Goal: Transaction & Acquisition: Purchase product/service

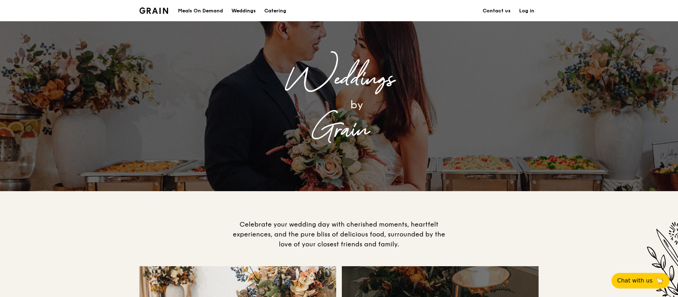
click at [346, 176] on div "Weddings by Grain" at bounding box center [339, 106] width 283 height 170
click at [276, 10] on div "Catering" at bounding box center [276, 10] width 22 height 21
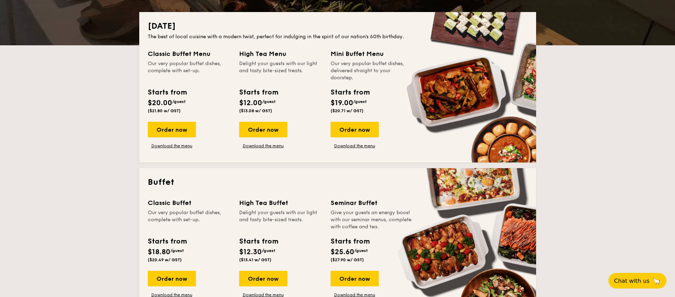
scroll to position [153, 0]
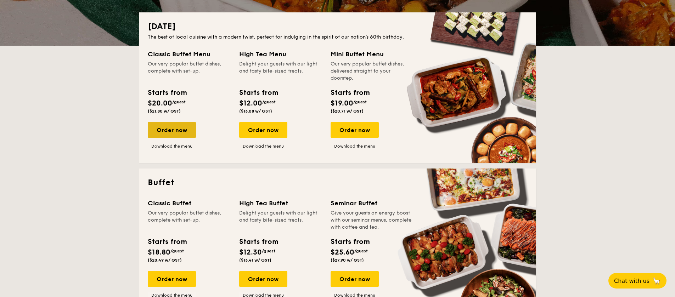
click at [169, 129] on div "Order now" at bounding box center [172, 130] width 48 height 16
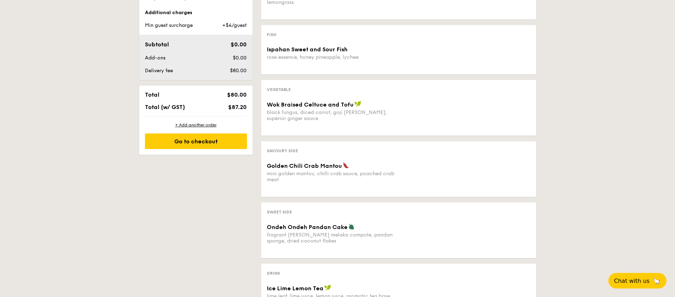
scroll to position [330, 0]
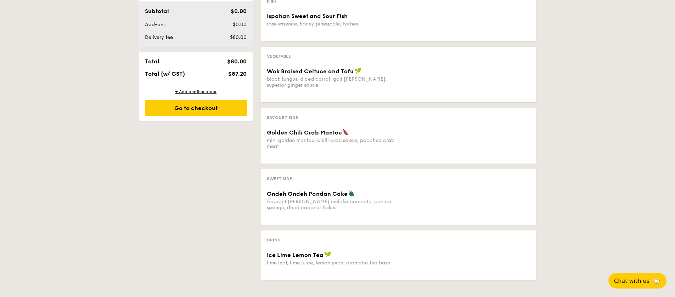
click at [303, 207] on div "Ondeh Ondeh Pandan Cake fragrant gula melaka compote, pandan sponge, dried coco…" at bounding box center [398, 204] width 269 height 29
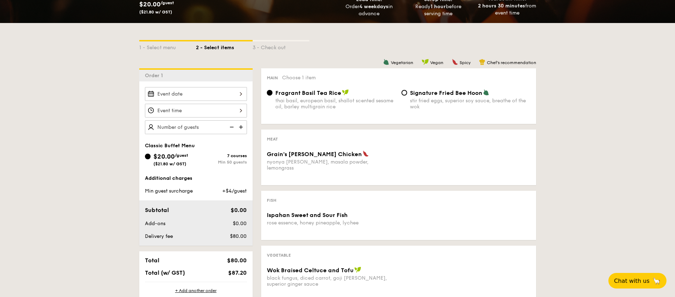
scroll to position [153, 0]
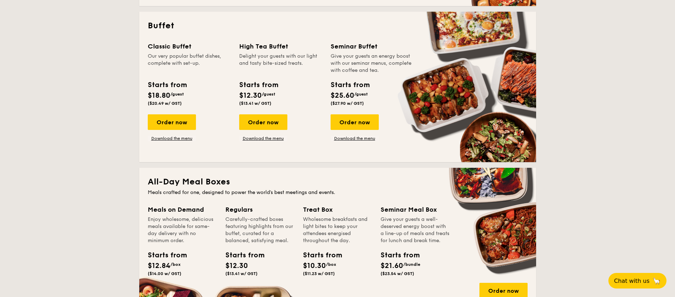
scroll to position [310, 0]
click at [181, 123] on div "Order now" at bounding box center [172, 122] width 48 height 16
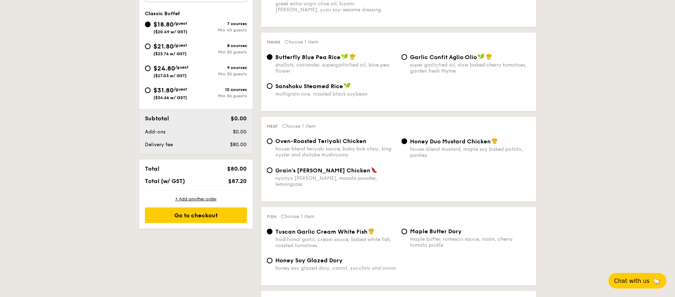
scroll to position [267, 0]
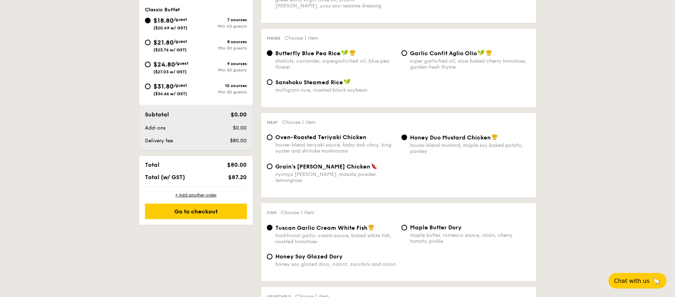
click at [174, 87] on span "$31.80" at bounding box center [163, 87] width 20 height 8
click at [151, 87] on input "$31.80 /guest ($34.66 w/ GST) 10 courses Min 30 guests" at bounding box center [148, 87] width 6 height 6
radio input "true"
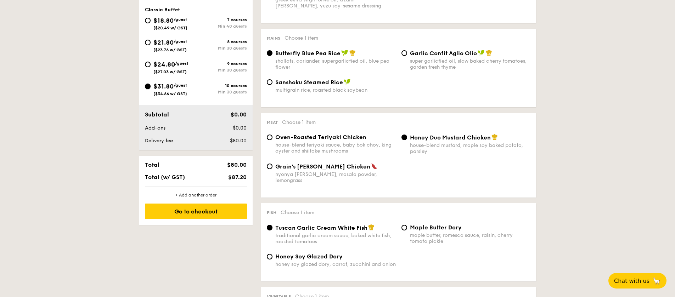
radio input "true"
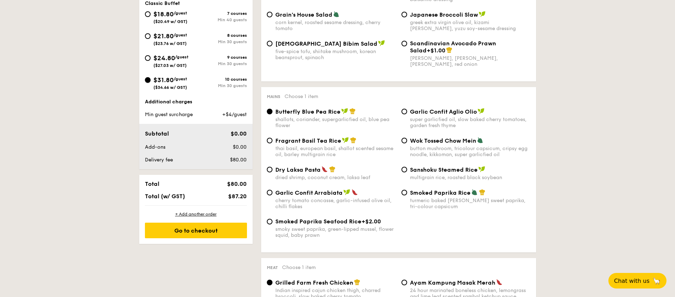
scroll to position [0, 0]
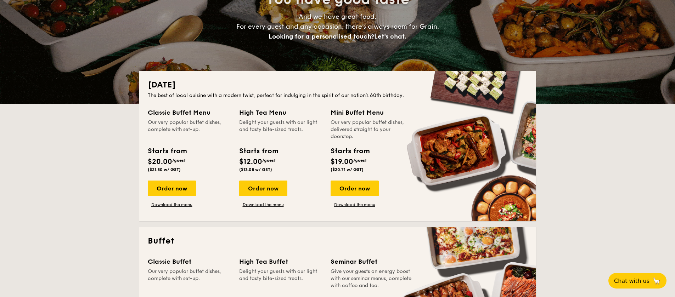
scroll to position [103, 0]
